Goal: Information Seeking & Learning: Learn about a topic

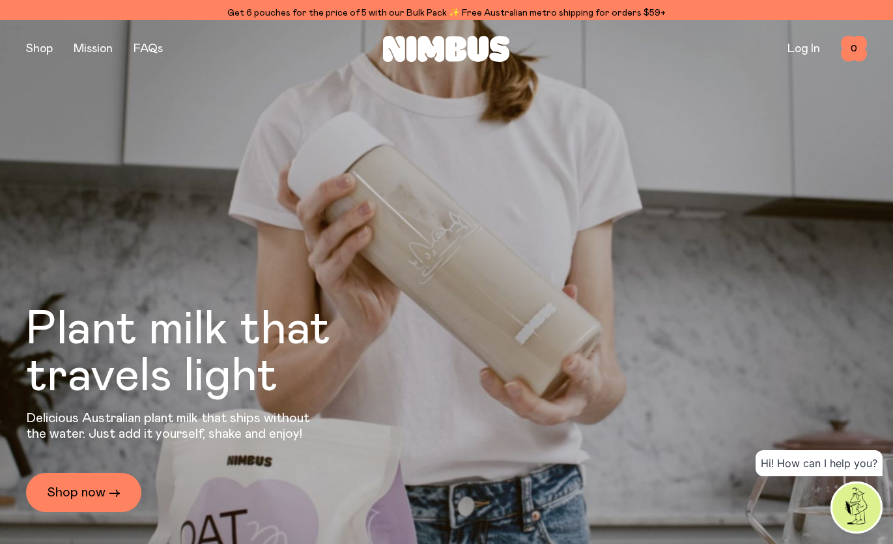
click at [42, 27] on div "Shop Mission FAQs Log In 0 0" at bounding box center [446, 48] width 841 height 57
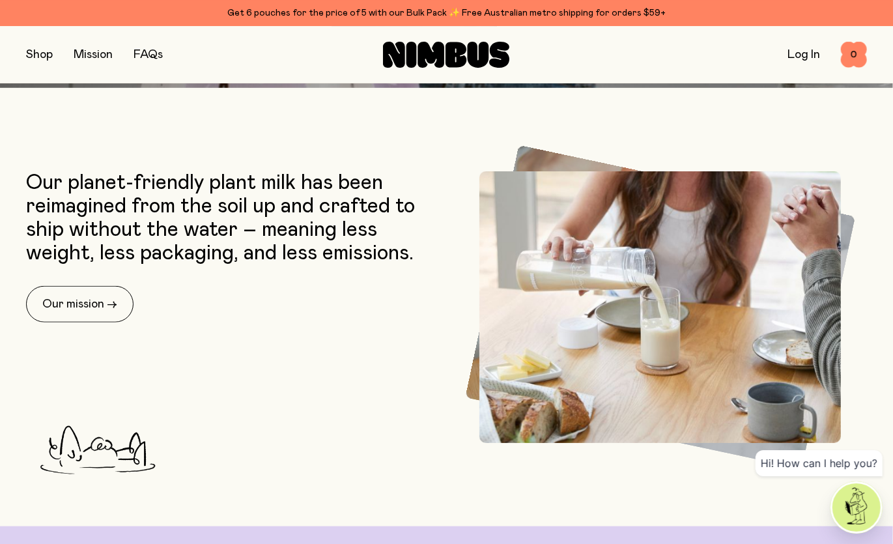
scroll to position [498, 0]
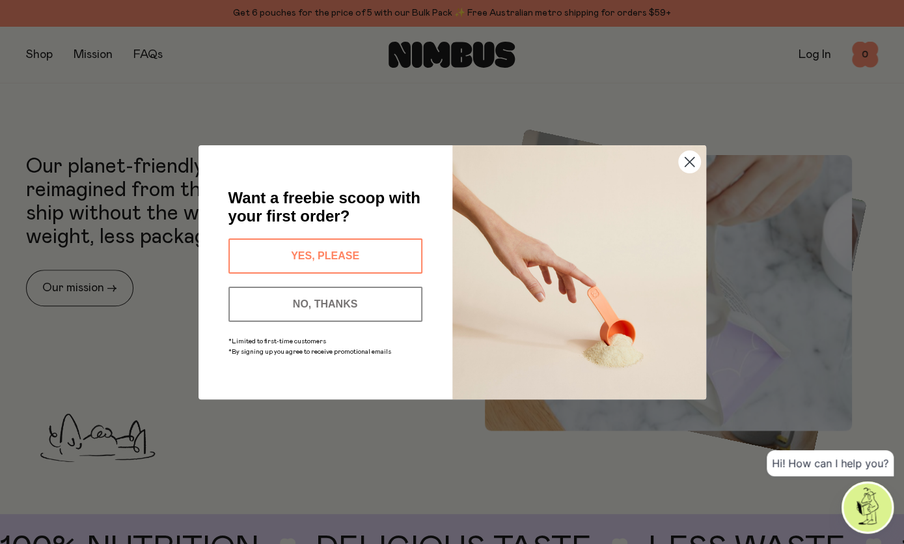
click at [689, 162] on icon "Close dialog" at bounding box center [689, 161] width 9 height 9
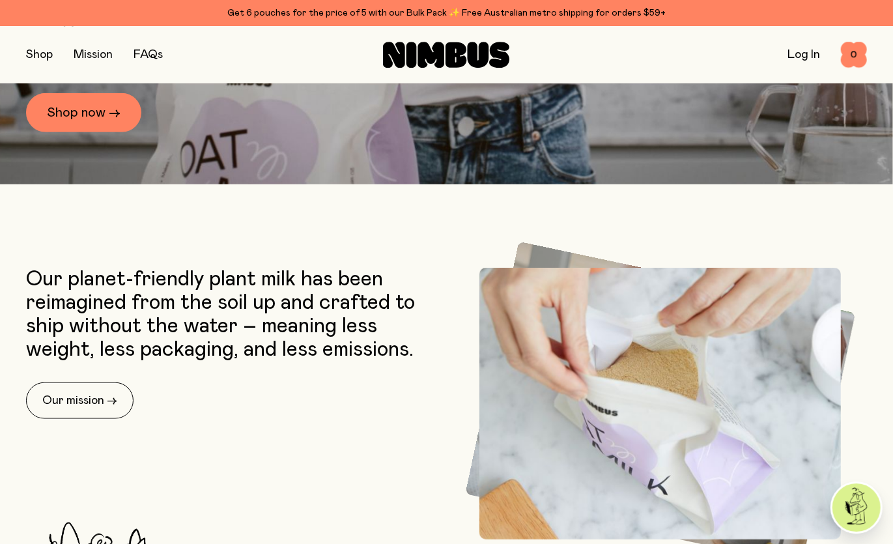
scroll to position [375, 0]
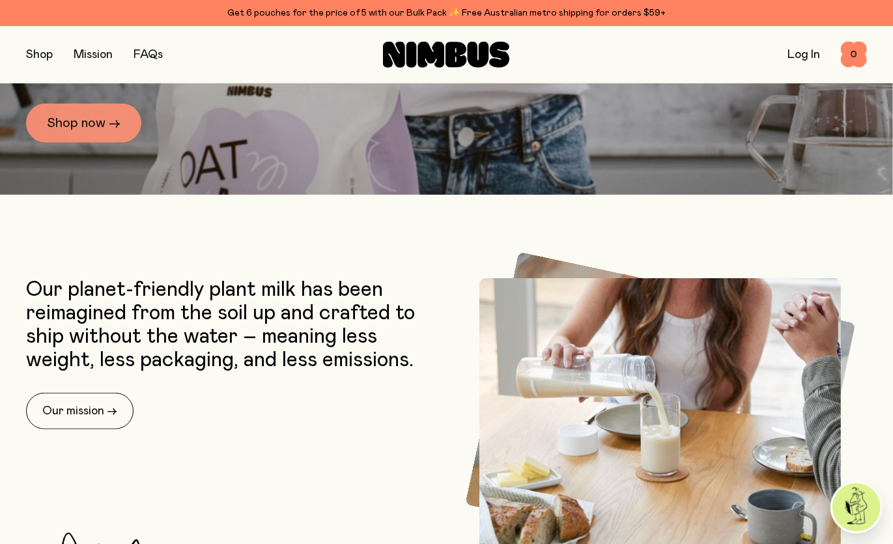
click at [104, 121] on link "Shop now →" at bounding box center [83, 123] width 115 height 39
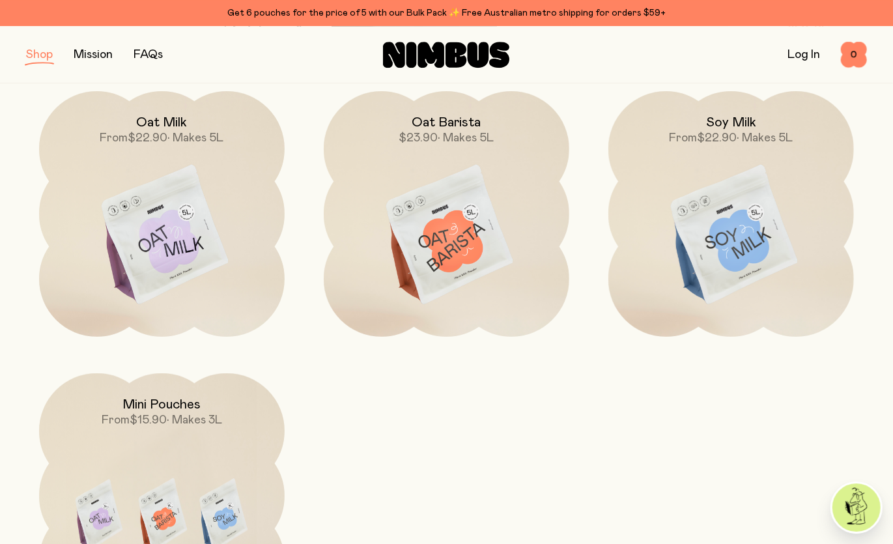
scroll to position [185, 0]
click at [176, 244] on img at bounding box center [161, 235] width 245 height 288
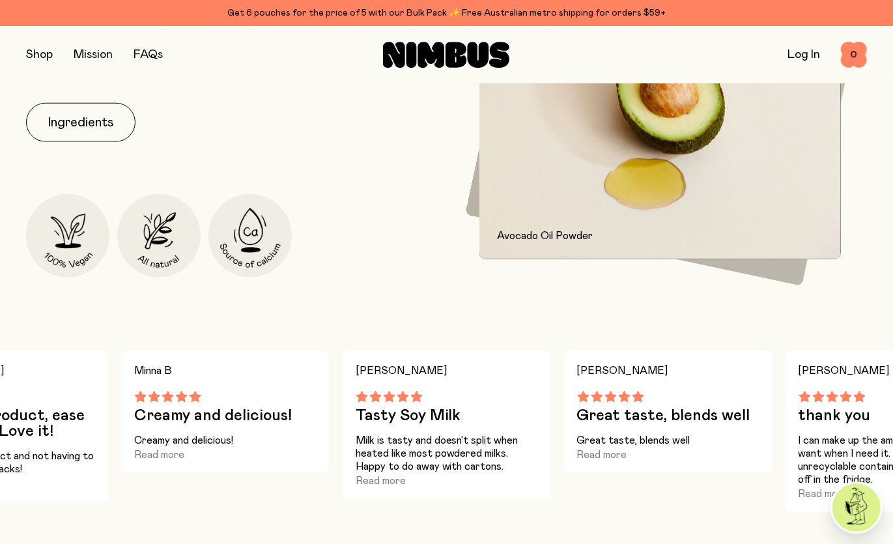
scroll to position [639, 0]
click at [104, 116] on button "Ingredients" at bounding box center [80, 121] width 109 height 39
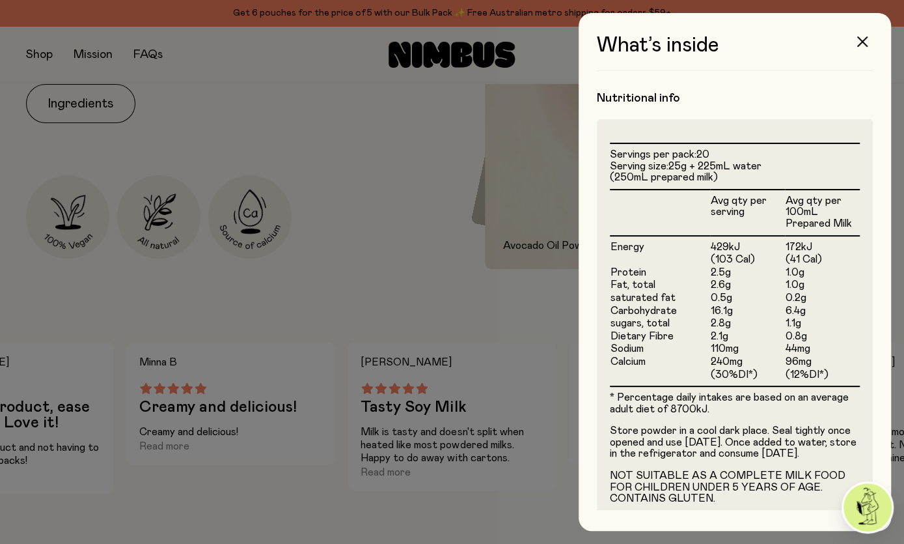
scroll to position [288, 0]
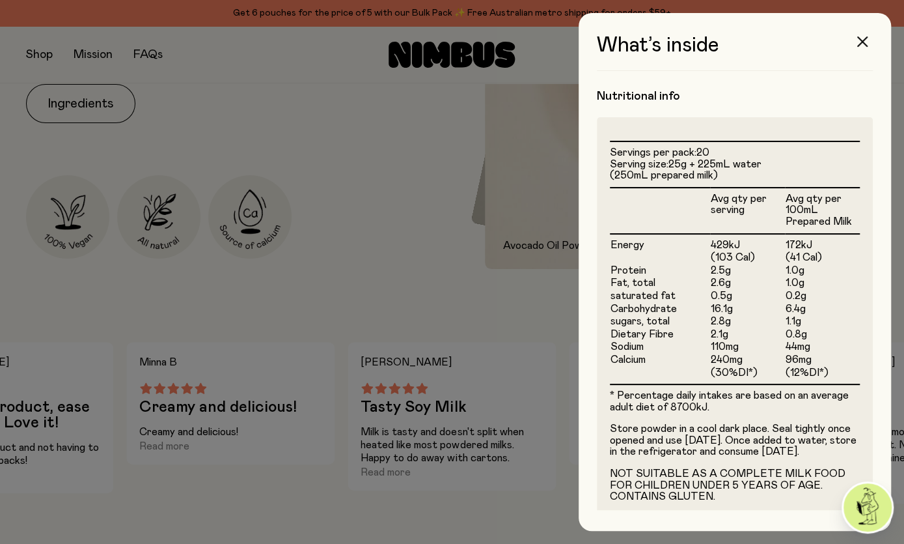
click at [427, 285] on div at bounding box center [452, 272] width 904 height 544
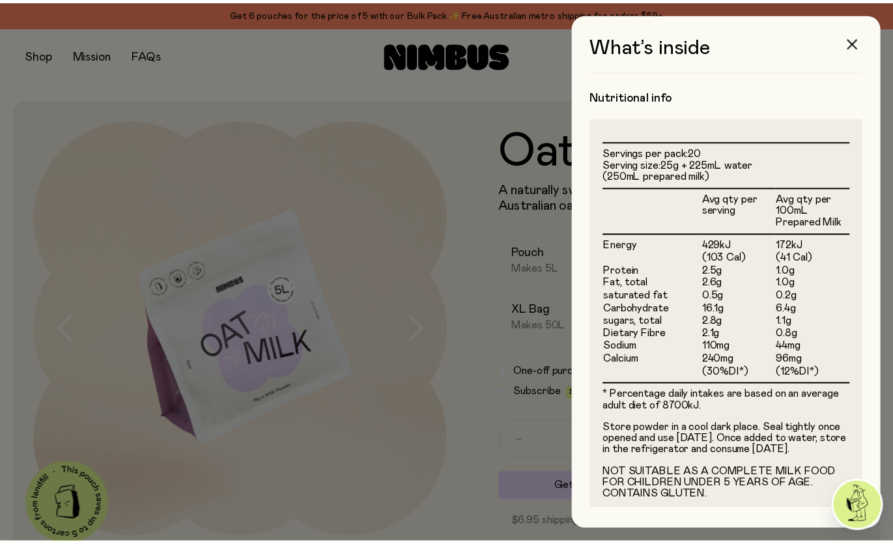
scroll to position [639, 0]
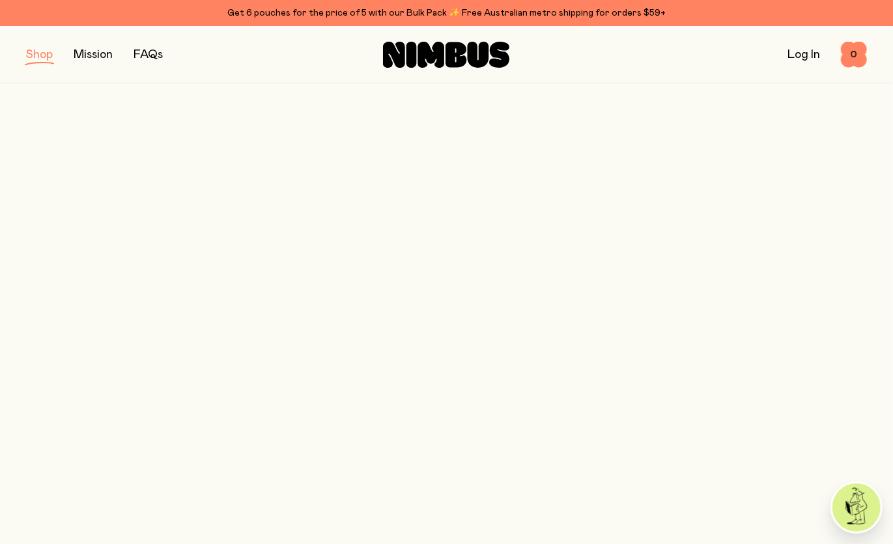
scroll to position [185, 0]
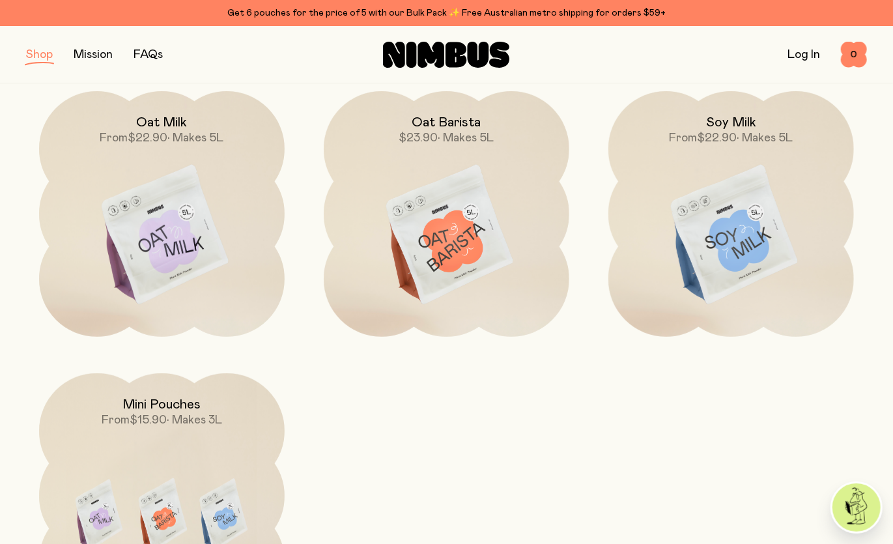
click at [695, 244] on img at bounding box center [730, 235] width 245 height 288
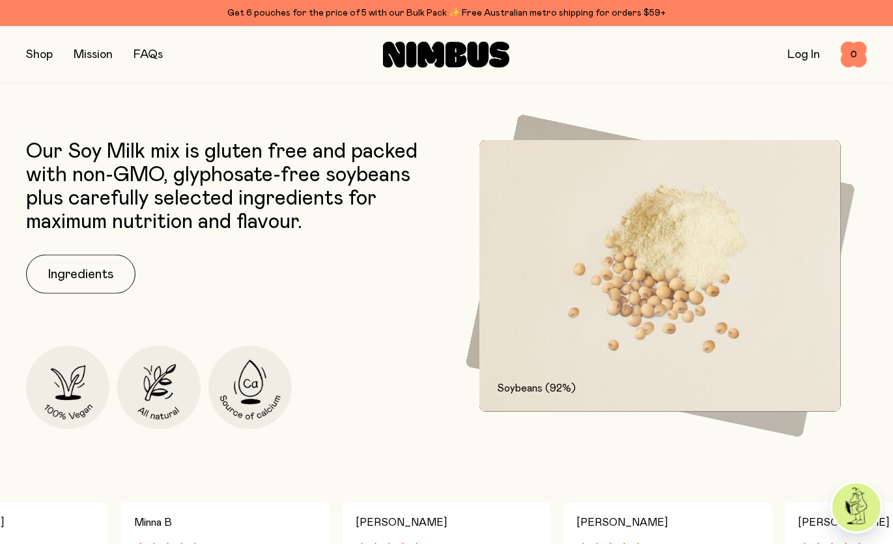
scroll to position [589, 0]
click at [71, 277] on button "Ingredients" at bounding box center [80, 274] width 109 height 39
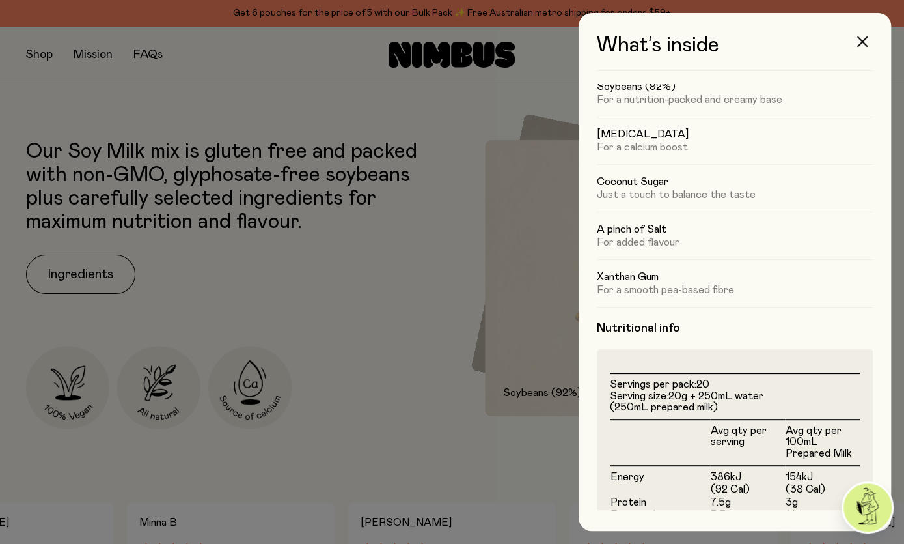
scroll to position [0, 0]
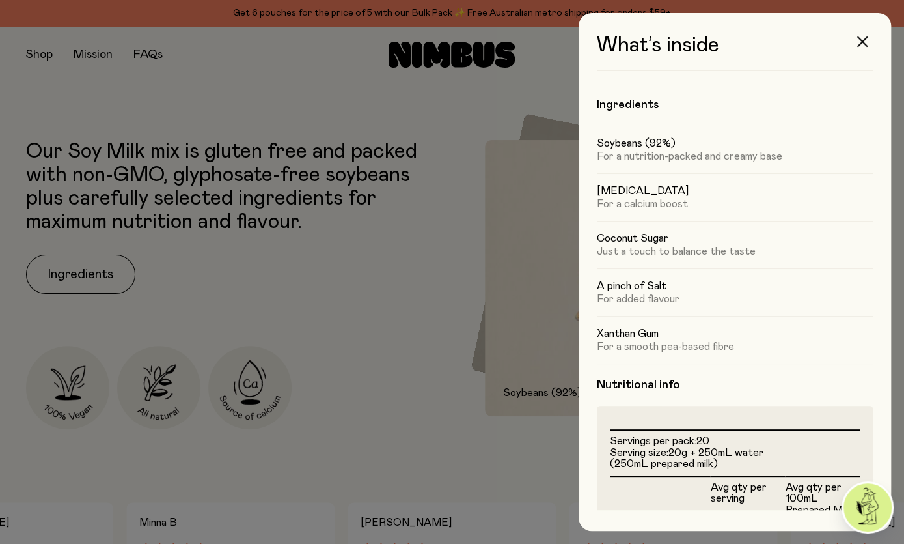
click at [245, 95] on div at bounding box center [452, 272] width 904 height 544
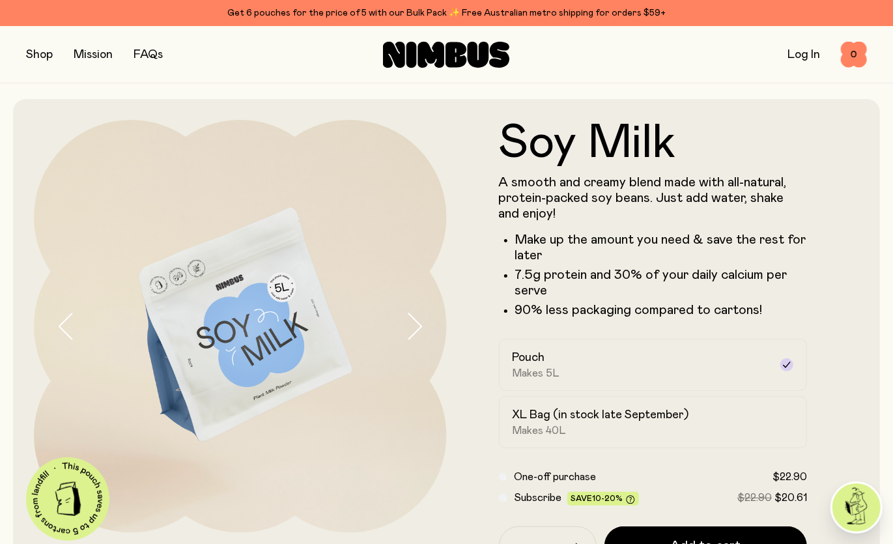
click at [148, 53] on link "FAQs" at bounding box center [147, 55] width 29 height 12
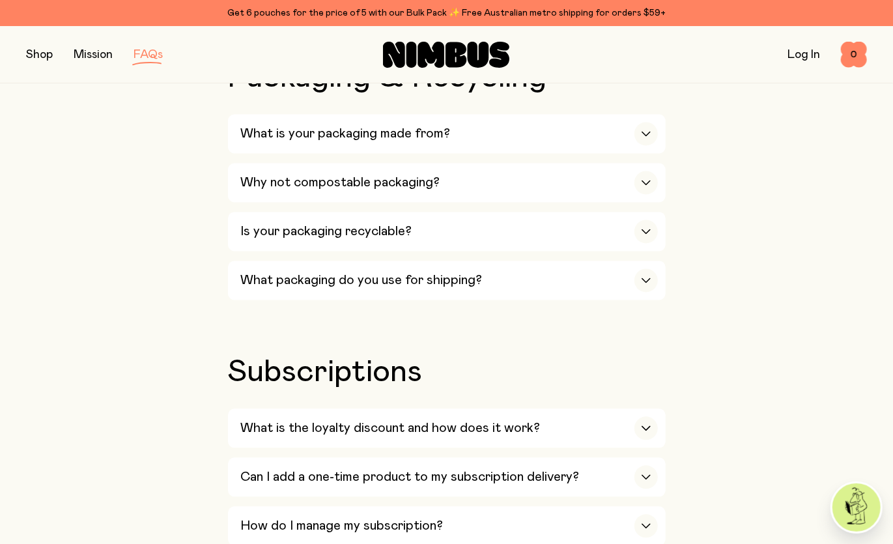
scroll to position [1305, 0]
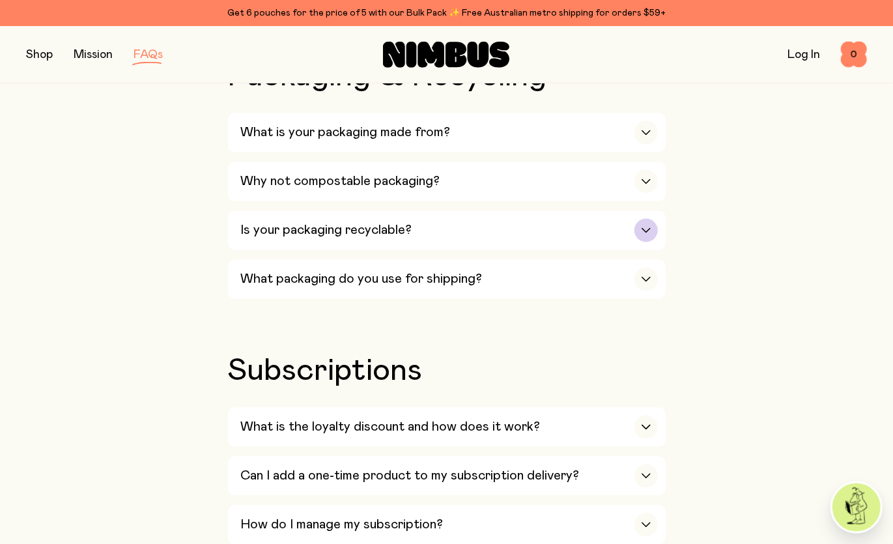
click at [274, 223] on h3 "Is your packaging recyclable?" at bounding box center [326, 231] width 171 height 16
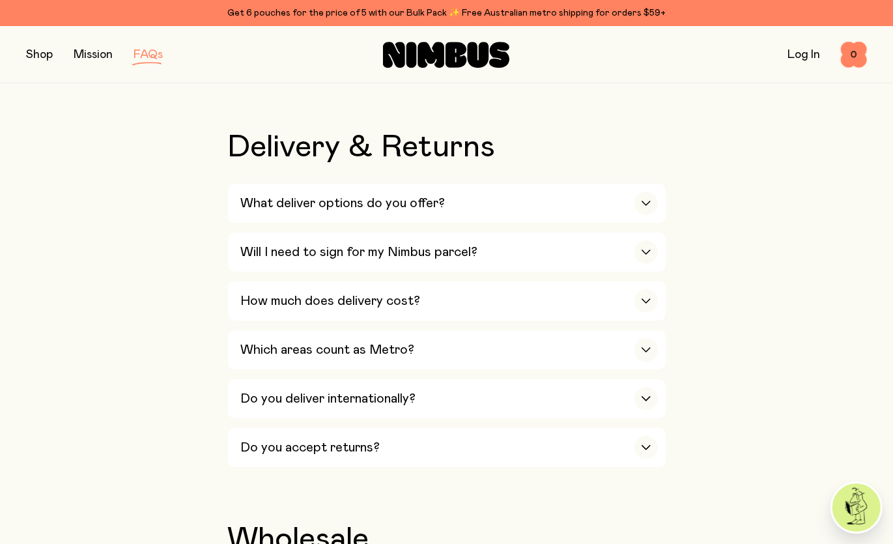
scroll to position [2578, 0]
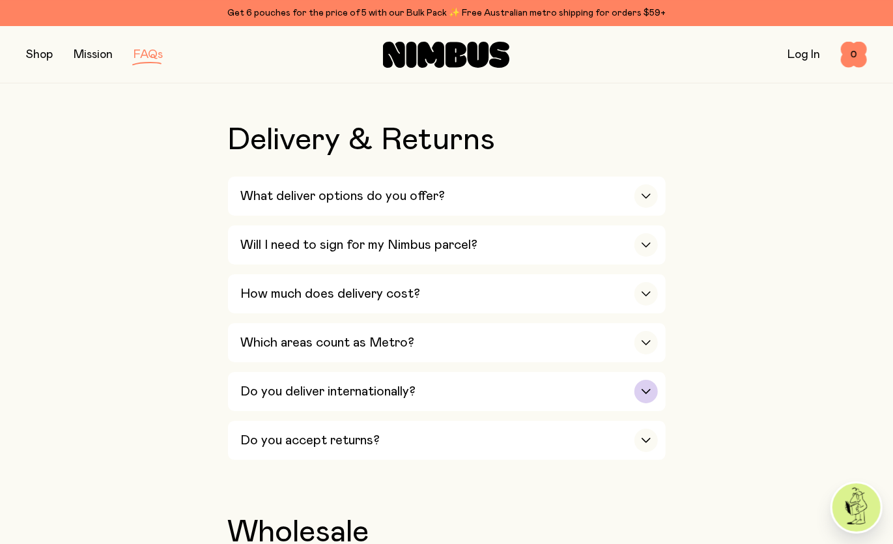
click at [404, 372] on div "Do you deliver internationally?" at bounding box center [449, 391] width 417 height 39
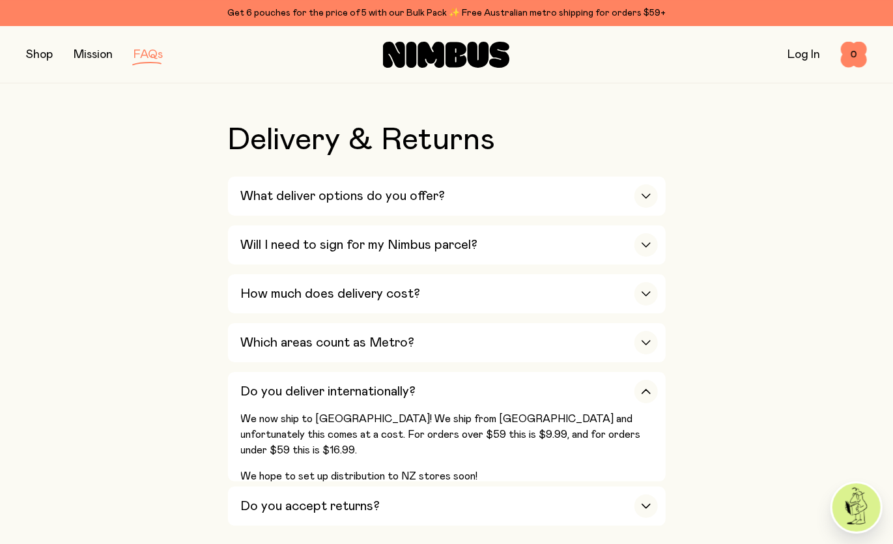
click at [35, 60] on button "button" at bounding box center [39, 55] width 27 height 18
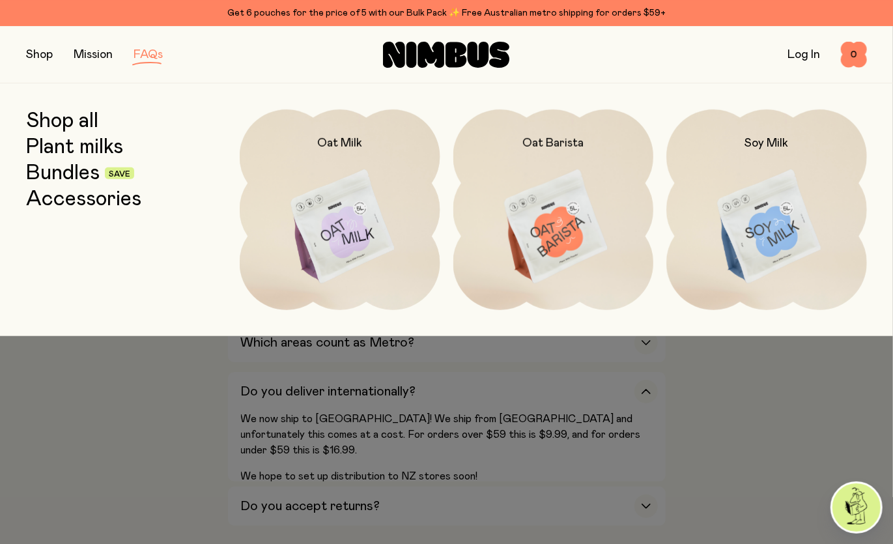
click at [95, 150] on link "Plant milks" at bounding box center [74, 146] width 97 height 23
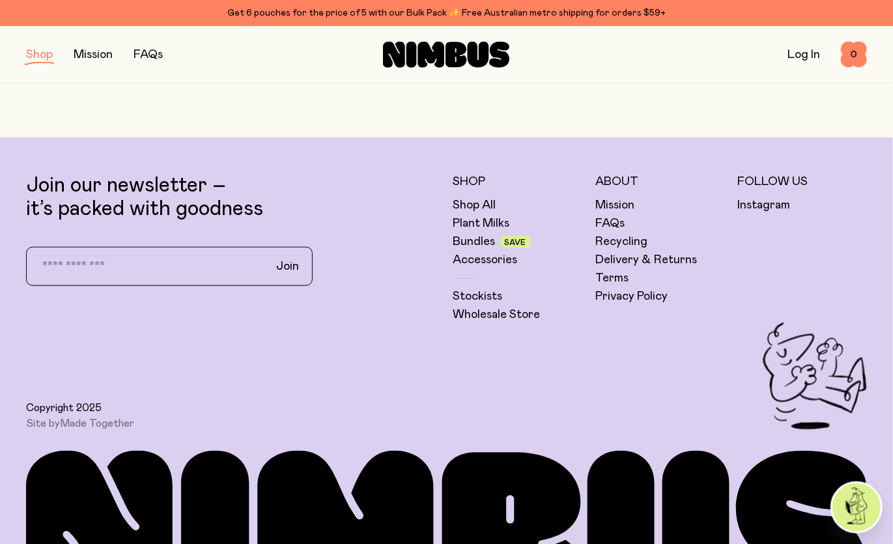
scroll to position [750, 0]
click at [37, 57] on button "button" at bounding box center [39, 55] width 27 height 18
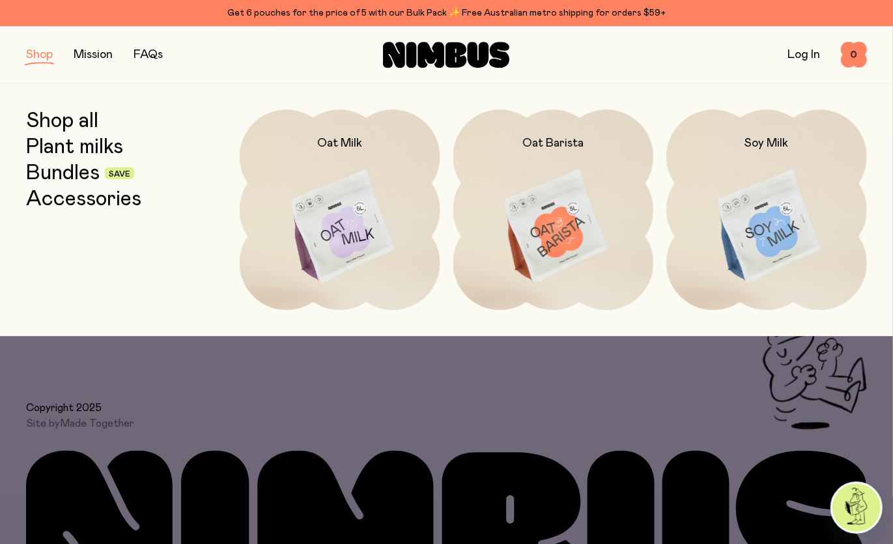
click at [68, 183] on link "Bundles" at bounding box center [63, 172] width 74 height 23
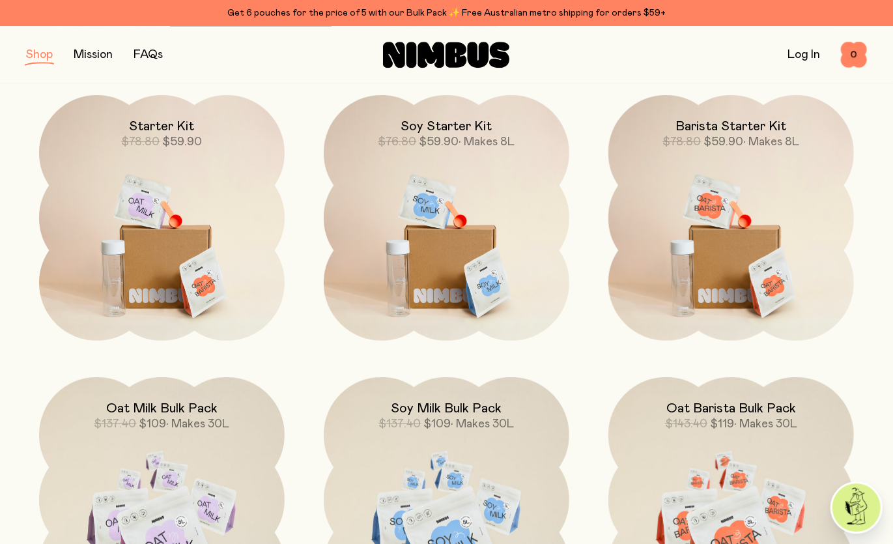
scroll to position [178, 0]
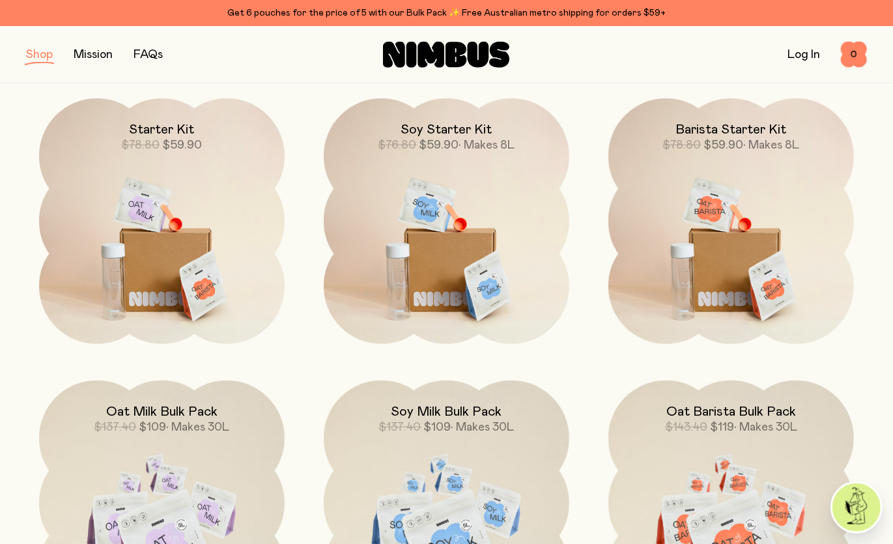
click at [473, 279] on img at bounding box center [446, 242] width 245 height 288
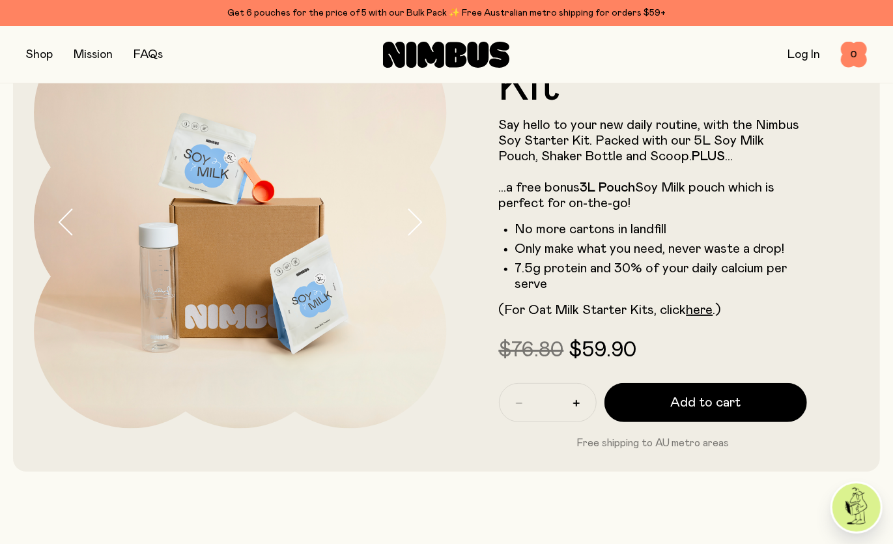
scroll to position [105, 0]
click at [698, 316] on link "here" at bounding box center [699, 309] width 27 height 13
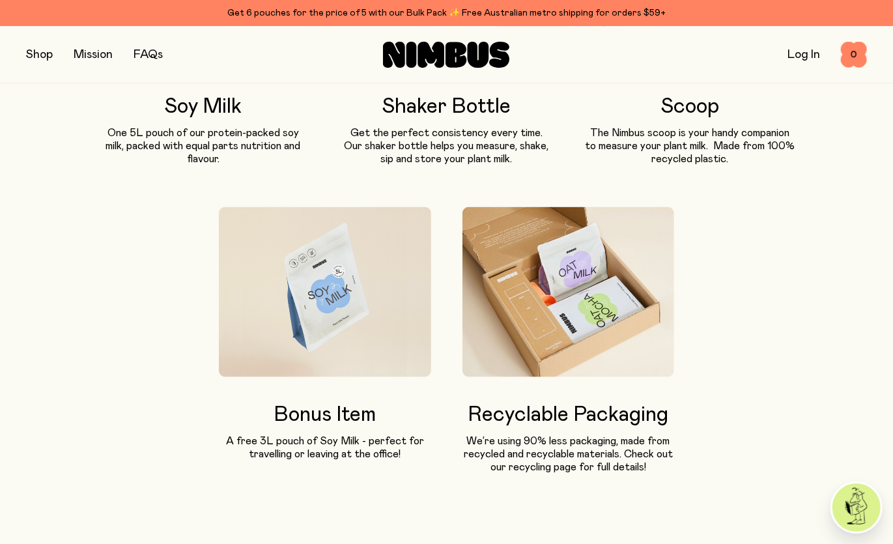
scroll to position [836, 0]
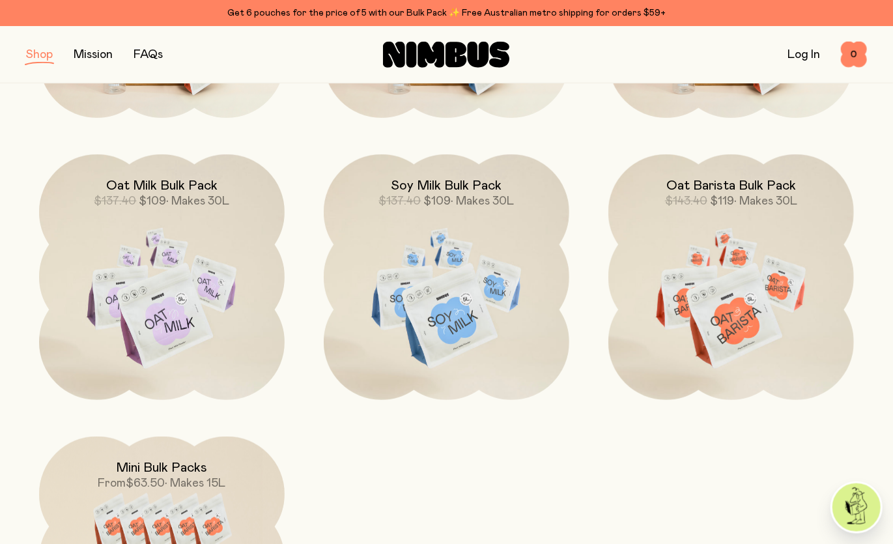
scroll to position [403, 0]
